Goal: Task Accomplishment & Management: Complete application form

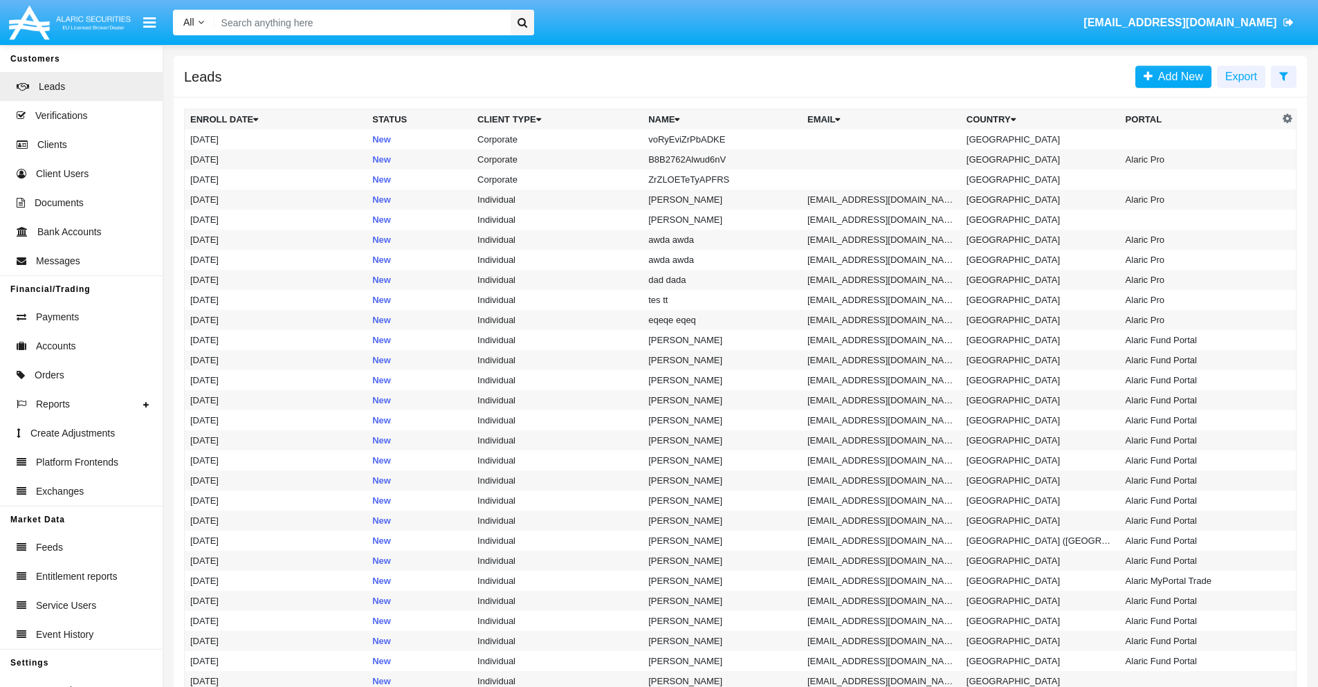
click at [1284, 75] on icon at bounding box center [1284, 76] width 9 height 11
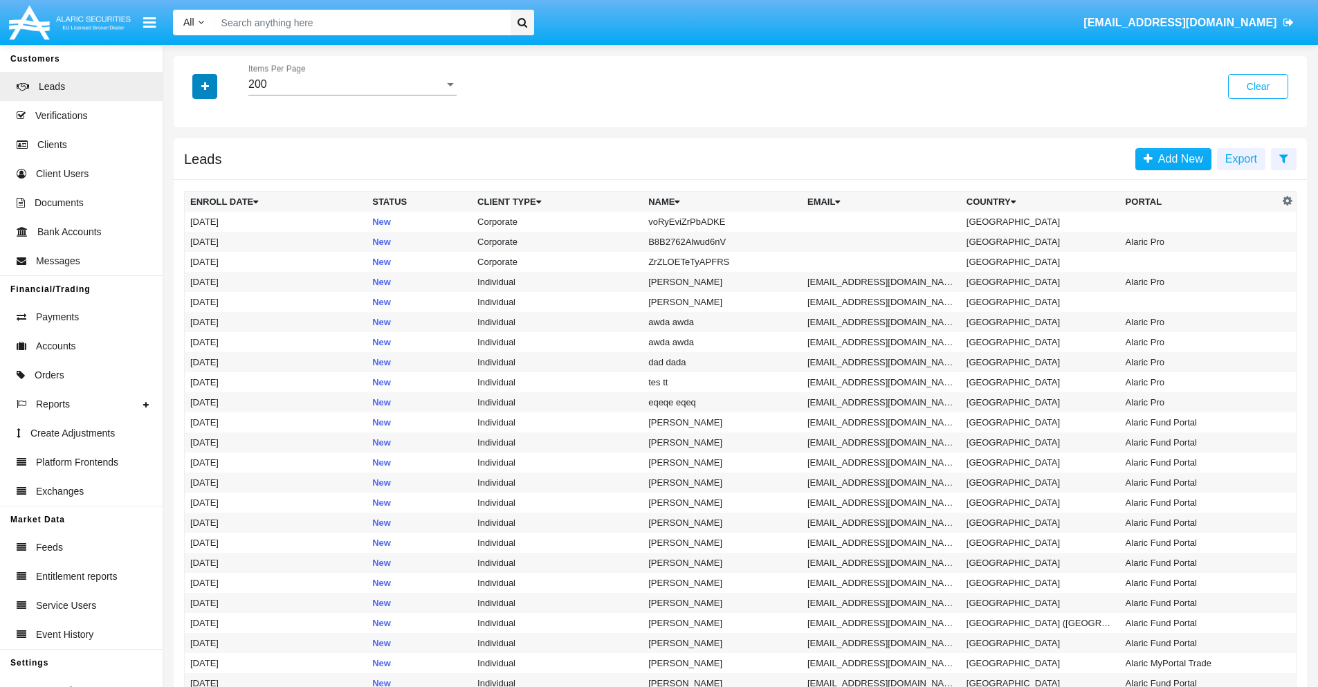
click at [205, 86] on icon "button" at bounding box center [205, 87] width 8 height 10
click at [216, 155] on span "Name" at bounding box center [216, 155] width 30 height 17
click at [190, 161] on input "Name" at bounding box center [190, 161] width 1 height 1
checkbox input "true"
click at [205, 86] on icon "button" at bounding box center [205, 87] width 8 height 10
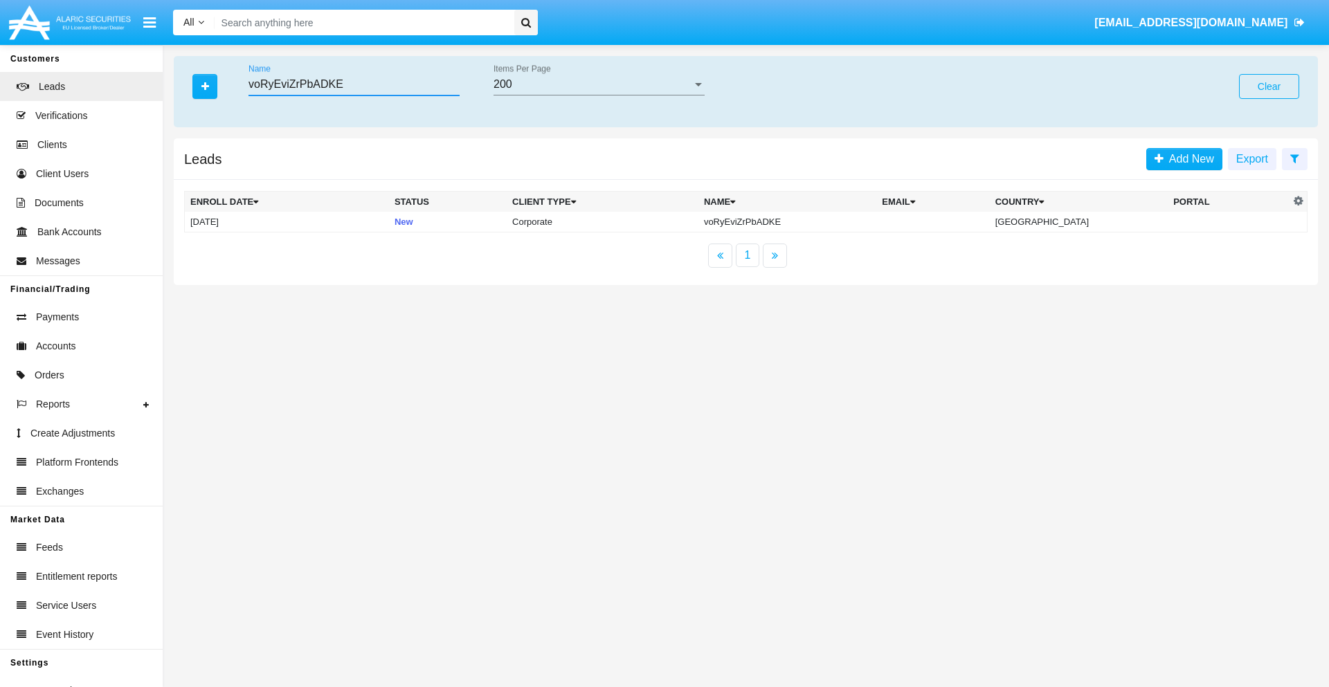
type input "voRyEviZrPbADKE"
click at [799, 221] on td "voRyEviZrPbADKE" at bounding box center [787, 222] width 178 height 21
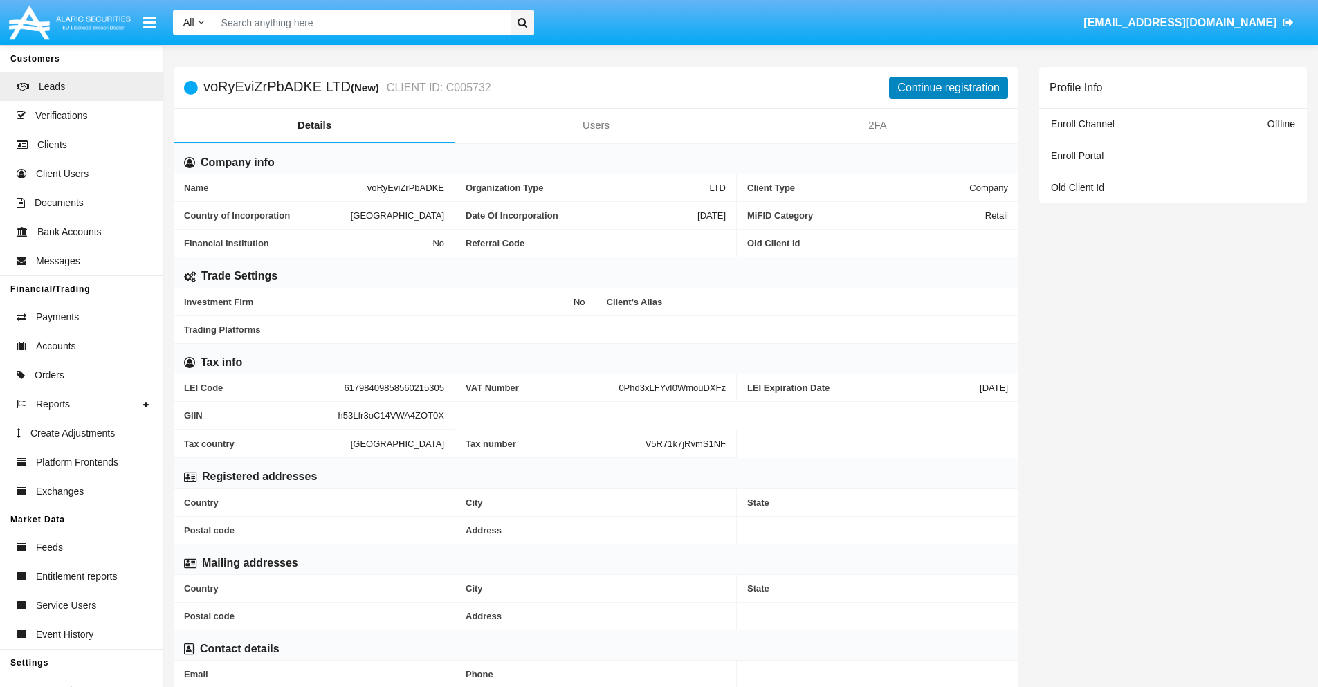
click at [949, 87] on button "Continue registration" at bounding box center [948, 88] width 119 height 22
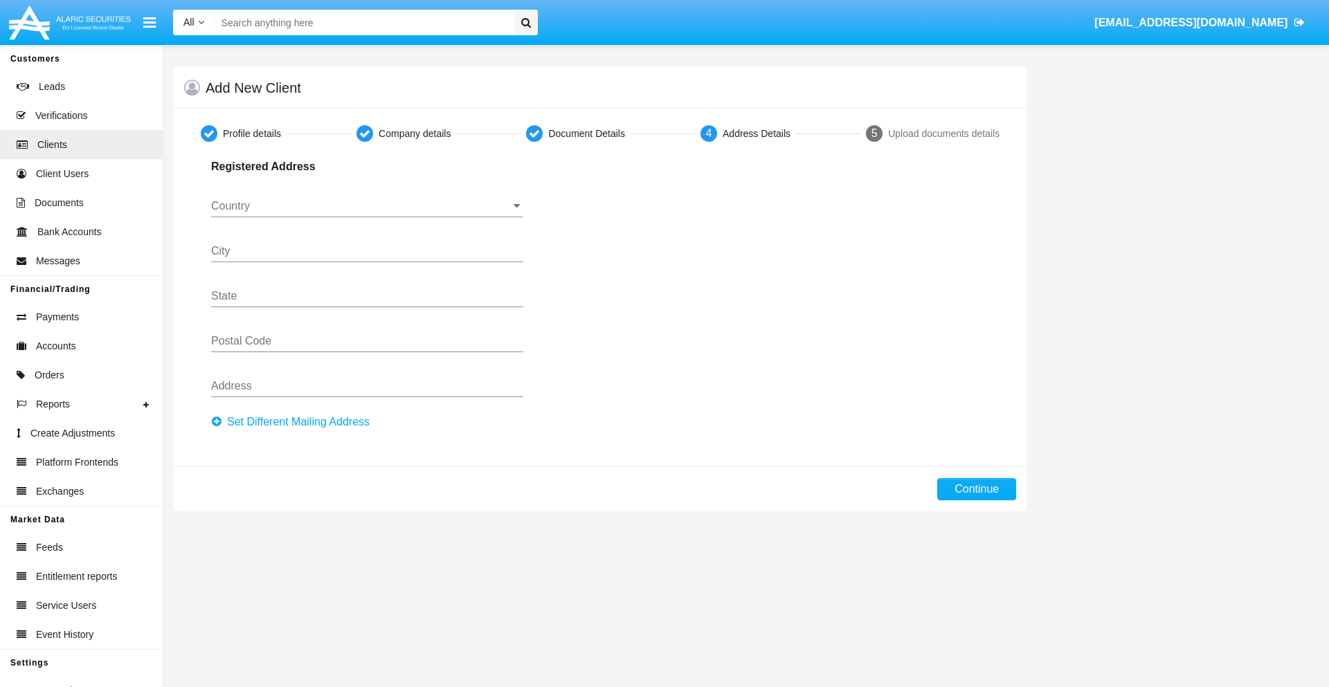
click at [294, 422] on button "Set Different Mailing Address" at bounding box center [294, 422] width 167 height 22
click at [976, 489] on button "Continue" at bounding box center [976, 489] width 79 height 22
click at [294, 422] on button "Set Different Mailing Address" at bounding box center [294, 422] width 167 height 22
